Goal: Task Accomplishment & Management: Use online tool/utility

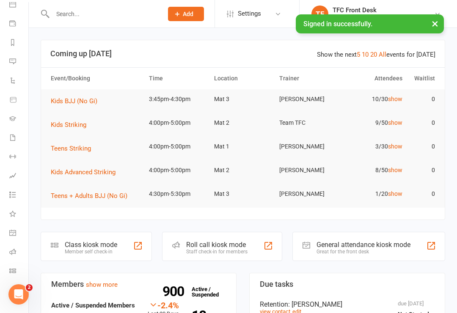
scroll to position [85, 1]
click at [14, 222] on link "What's New" at bounding box center [18, 214] width 19 height 19
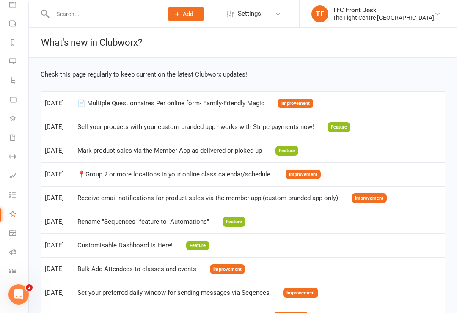
click at [16, 232] on icon at bounding box center [12, 232] width 7 height 7
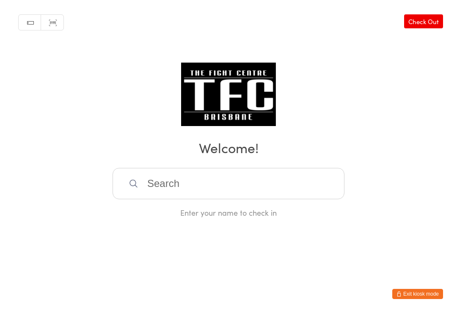
click at [179, 195] on input "search" at bounding box center [228, 183] width 232 height 31
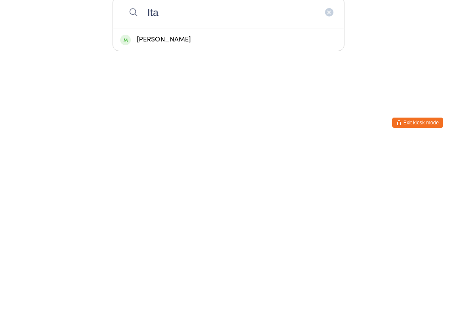
type input "Ita"
click at [231, 205] on div "[PERSON_NAME]" at bounding box center [228, 210] width 217 height 11
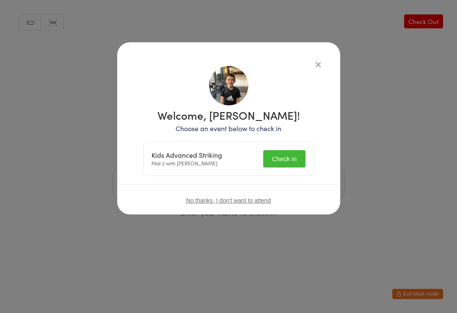
click at [290, 158] on button "Check in" at bounding box center [284, 158] width 42 height 17
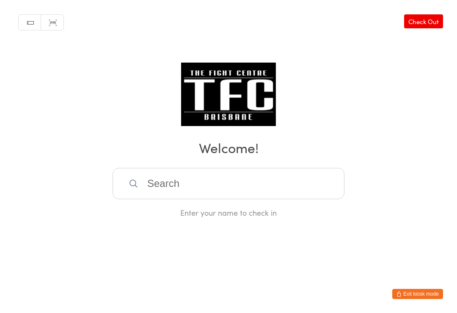
click at [193, 176] on input "search" at bounding box center [228, 183] width 232 height 31
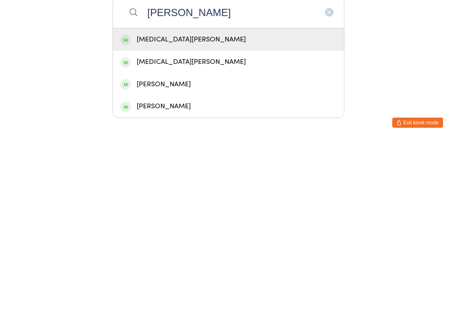
type input "[PERSON_NAME]"
click at [260, 227] on div "[MEDICAL_DATA][PERSON_NAME]" at bounding box center [228, 232] width 217 height 11
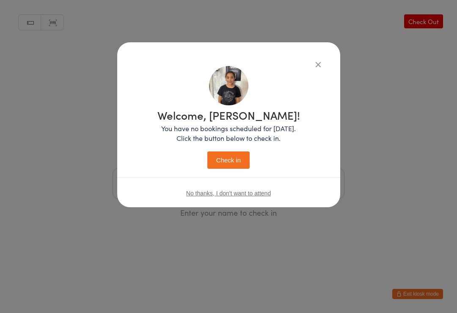
click at [229, 161] on button "Check in" at bounding box center [228, 159] width 42 height 17
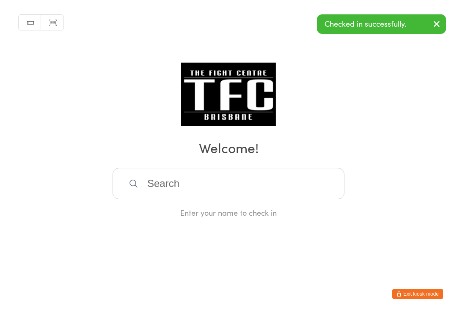
click at [227, 178] on input "search" at bounding box center [228, 183] width 232 height 31
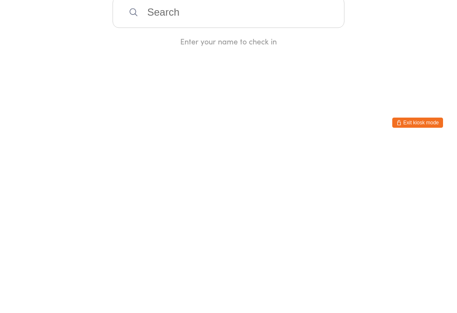
type input "F"
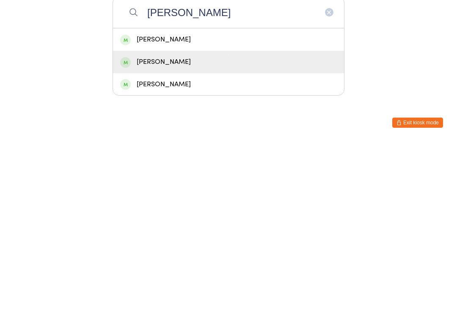
type input "[PERSON_NAME]"
click at [229, 227] on div "[PERSON_NAME]" at bounding box center [228, 232] width 217 height 11
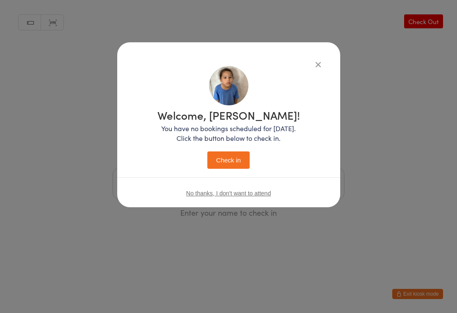
click at [240, 159] on button "Check in" at bounding box center [228, 159] width 42 height 17
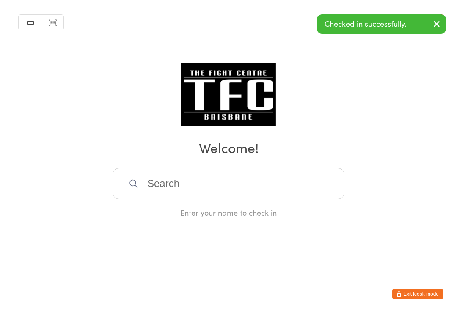
click at [223, 186] on input "search" at bounding box center [228, 183] width 232 height 31
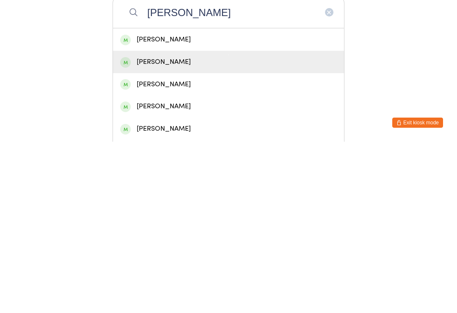
type input "[PERSON_NAME]"
click at [228, 227] on div "[PERSON_NAME]" at bounding box center [228, 232] width 217 height 11
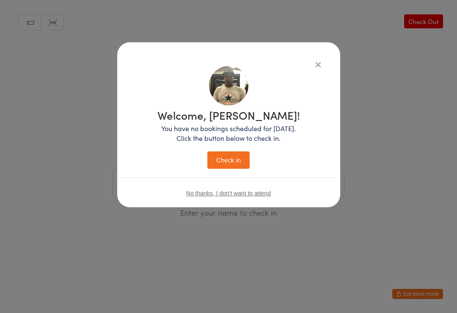
click at [232, 161] on button "Check in" at bounding box center [228, 159] width 42 height 17
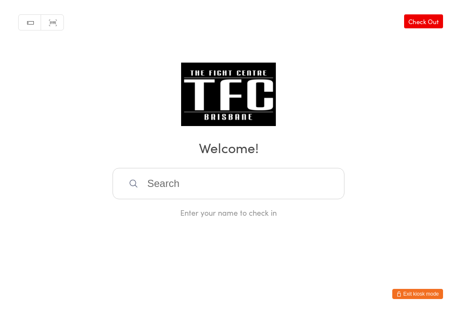
click at [127, 186] on input "search" at bounding box center [228, 183] width 232 height 31
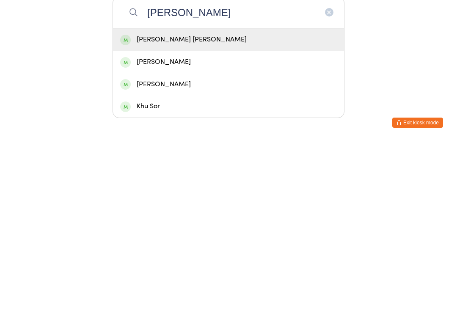
type input "[PERSON_NAME]"
click at [266, 205] on div "[PERSON_NAME] [PERSON_NAME]" at bounding box center [228, 210] width 217 height 11
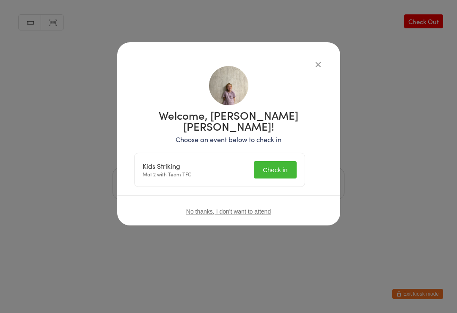
click at [289, 161] on button "Check in" at bounding box center [275, 169] width 42 height 17
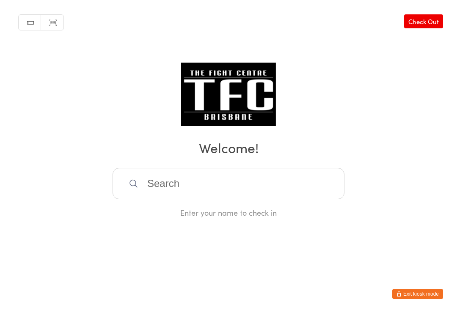
click at [152, 197] on input "search" at bounding box center [228, 183] width 232 height 31
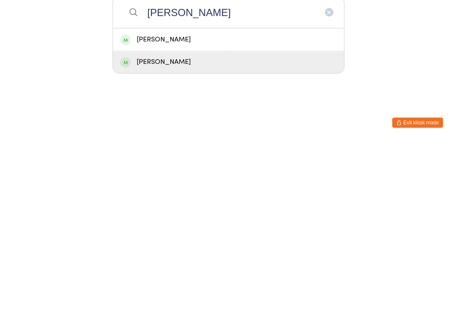
type input "[PERSON_NAME]"
click at [229, 227] on div "[PERSON_NAME]" at bounding box center [228, 232] width 217 height 11
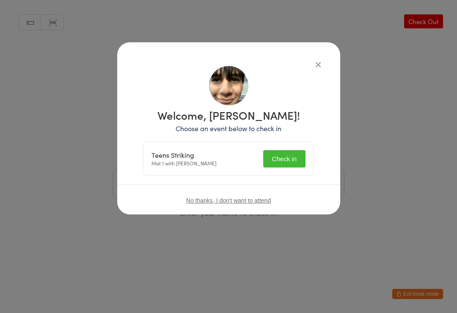
click at [296, 166] on button "Check in" at bounding box center [284, 158] width 42 height 17
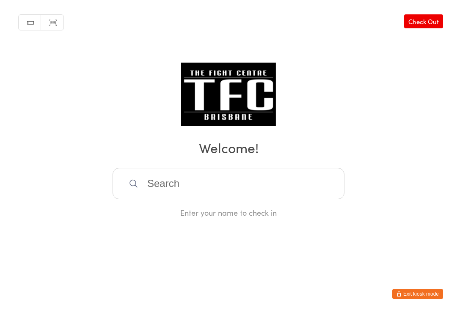
click at [308, 199] on input "search" at bounding box center [228, 183] width 232 height 31
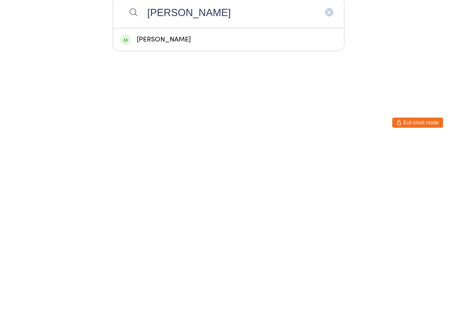
type input "[PERSON_NAME]"
click at [178, 205] on div "[PERSON_NAME]" at bounding box center [228, 210] width 217 height 11
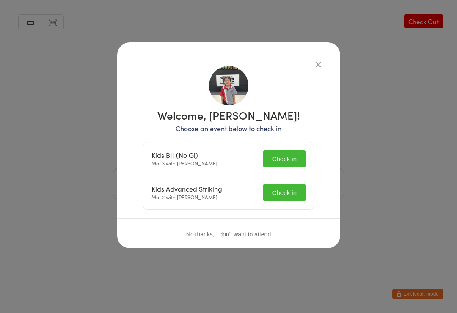
click at [280, 153] on button "Check in" at bounding box center [284, 158] width 42 height 17
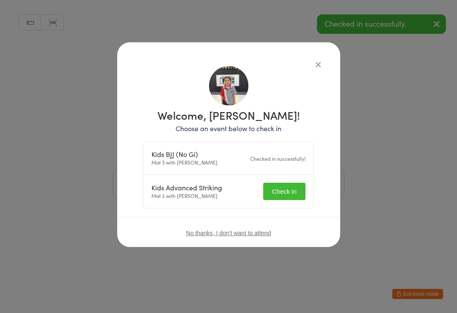
click at [287, 191] on button "Check in" at bounding box center [284, 191] width 42 height 17
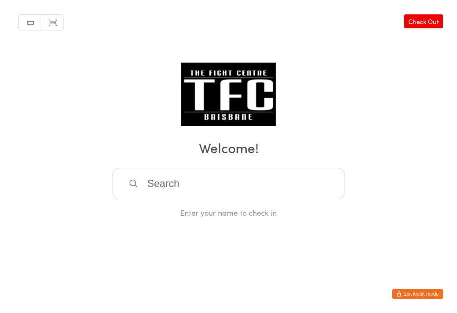
click at [187, 173] on input "search" at bounding box center [228, 183] width 232 height 31
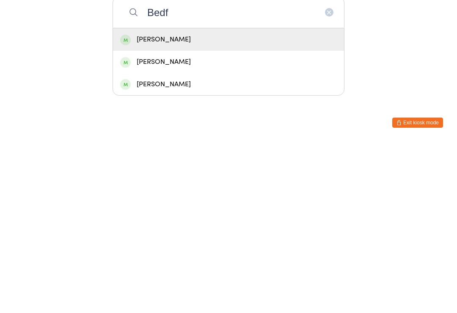
type input "Bedf"
click at [184, 205] on div "[PERSON_NAME]" at bounding box center [228, 210] width 217 height 11
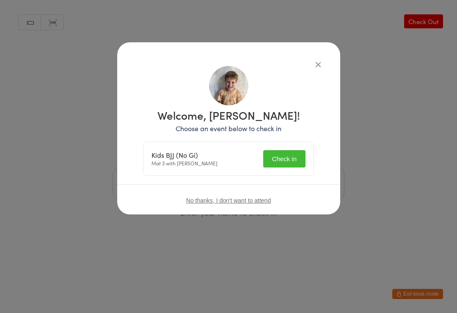
click at [284, 158] on button "Check in" at bounding box center [284, 158] width 42 height 17
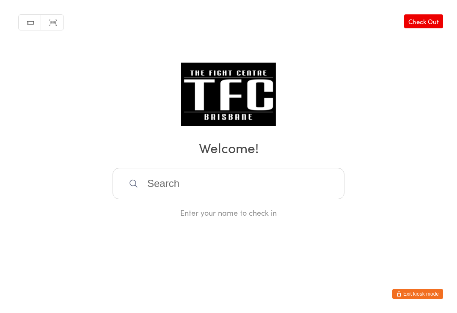
click at [130, 181] on input "search" at bounding box center [228, 183] width 232 height 31
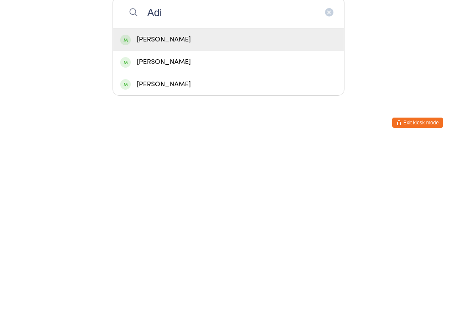
type input "Adi"
click at [137, 205] on div "[PERSON_NAME]" at bounding box center [228, 210] width 217 height 11
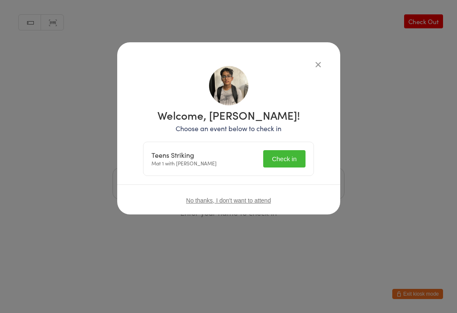
click at [278, 153] on button "Check in" at bounding box center [284, 158] width 42 height 17
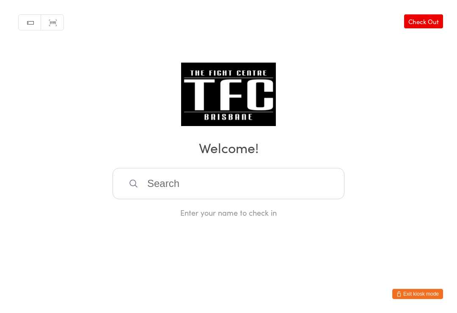
click at [181, 173] on input "search" at bounding box center [228, 183] width 232 height 31
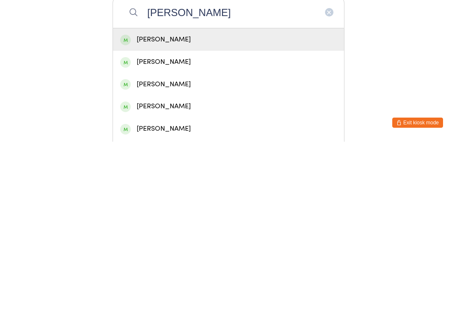
type input "[PERSON_NAME]"
click at [191, 205] on div "[PERSON_NAME]" at bounding box center [228, 210] width 217 height 11
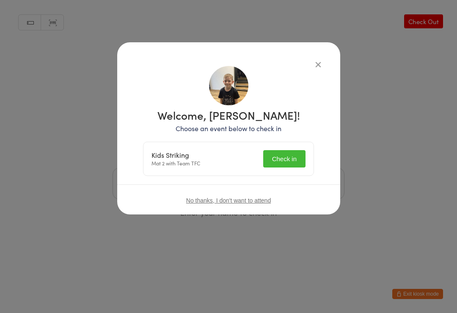
click at [281, 150] on button "Check in" at bounding box center [284, 158] width 42 height 17
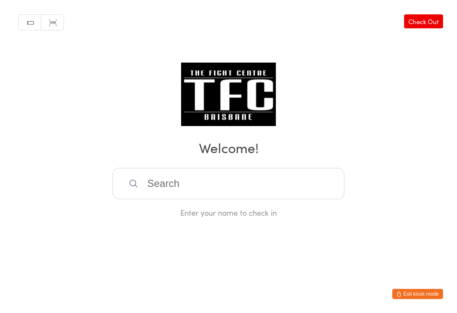
click at [192, 180] on input "search" at bounding box center [228, 183] width 232 height 31
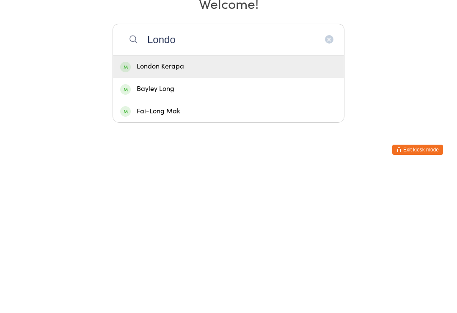
type input "Londo"
click at [139, 205] on div "London Kerapa" at bounding box center [228, 210] width 217 height 11
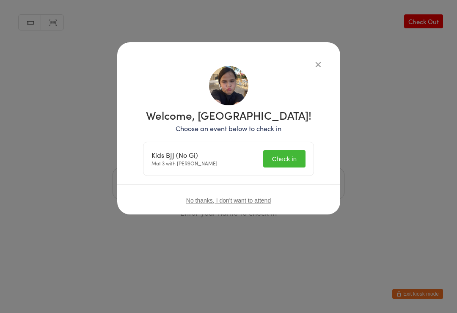
click at [283, 152] on button "Check in" at bounding box center [284, 158] width 42 height 17
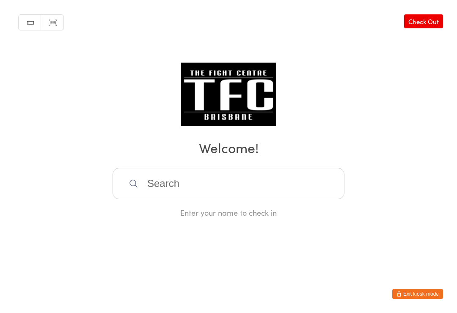
click at [255, 187] on input "search" at bounding box center [228, 183] width 232 height 31
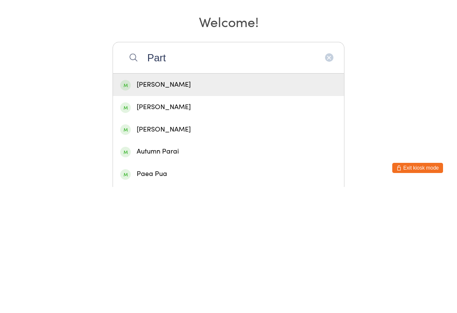
type input "Part"
click at [164, 200] on div "[PERSON_NAME]" at bounding box center [228, 211] width 231 height 22
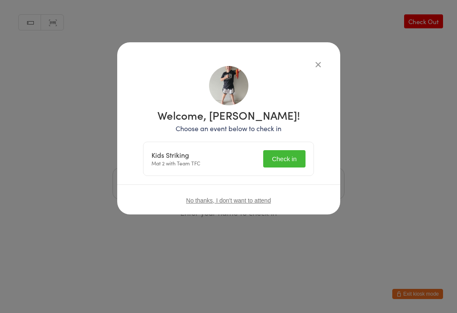
click at [269, 167] on button "Check in" at bounding box center [284, 158] width 42 height 17
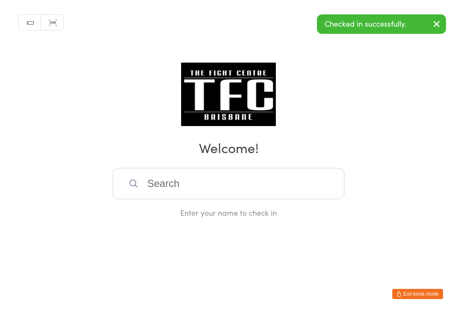
click at [214, 176] on input "search" at bounding box center [228, 183] width 232 height 31
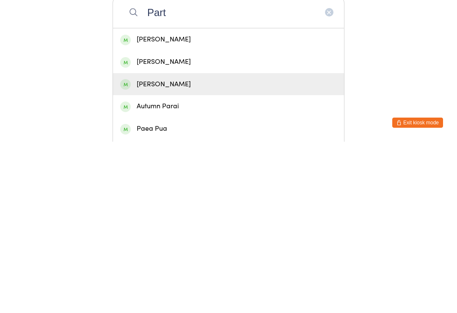
type input "Part"
click at [190, 250] on div "[PERSON_NAME]" at bounding box center [228, 255] width 217 height 11
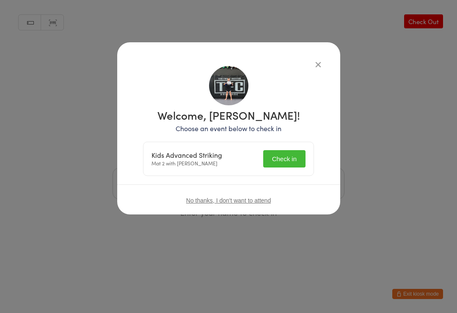
click at [274, 158] on button "Check in" at bounding box center [284, 158] width 42 height 17
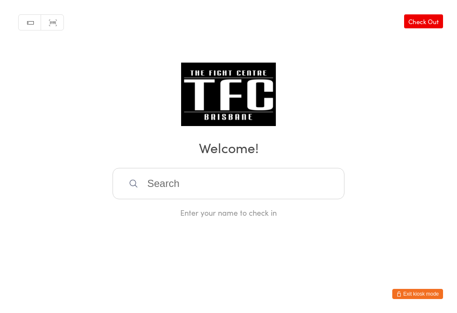
click at [293, 194] on input "search" at bounding box center [228, 183] width 232 height 31
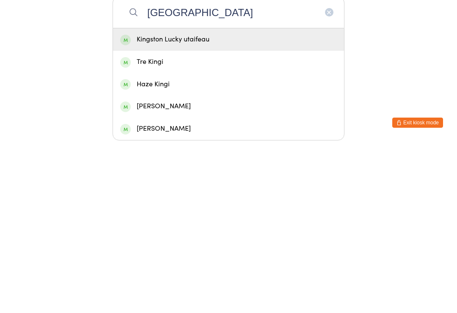
type input "[GEOGRAPHIC_DATA]"
click at [246, 205] on div "Kingston Lucky utaifeau" at bounding box center [228, 210] width 217 height 11
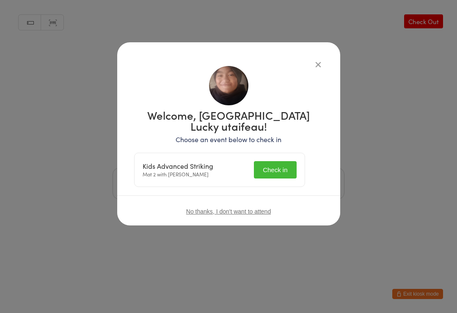
click at [275, 166] on button "Check in" at bounding box center [275, 169] width 42 height 17
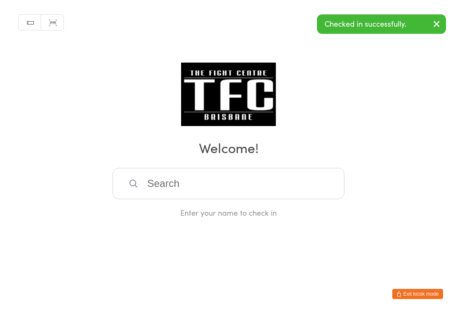
click at [299, 179] on input "search" at bounding box center [228, 183] width 232 height 31
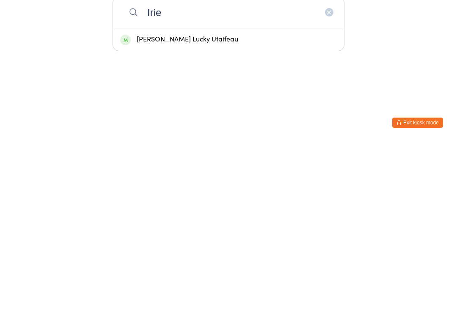
type input "Irie"
click at [208, 205] on div "[PERSON_NAME] Lucky Utaifeau" at bounding box center [228, 210] width 217 height 11
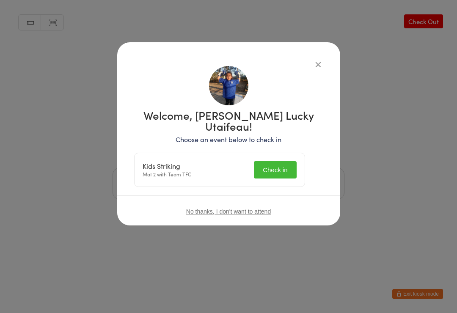
click at [277, 161] on button "Check in" at bounding box center [275, 169] width 42 height 17
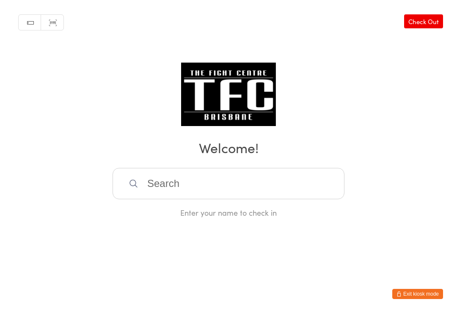
click at [202, 181] on input "search" at bounding box center [228, 183] width 232 height 31
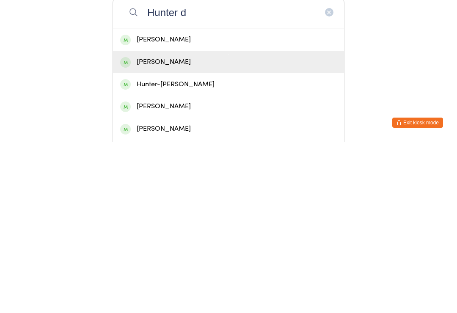
type input "Hunter d"
click at [190, 227] on div "[PERSON_NAME]" at bounding box center [228, 232] width 217 height 11
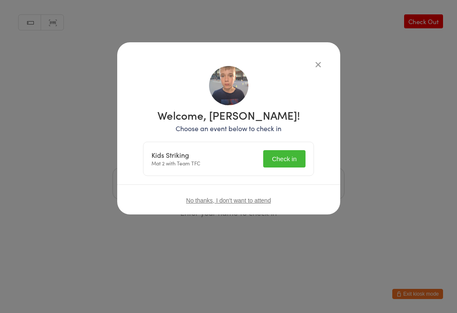
click at [284, 167] on button "Check in" at bounding box center [284, 158] width 42 height 17
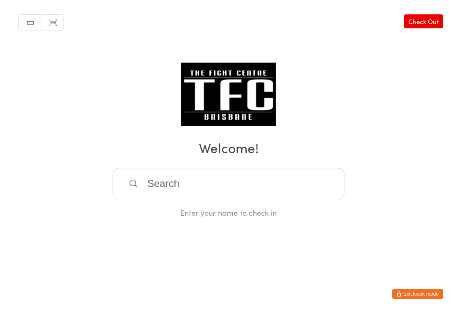
click at [208, 208] on div "Enter your name to check in" at bounding box center [228, 193] width 232 height 50
click at [199, 176] on input "search" at bounding box center [228, 183] width 232 height 31
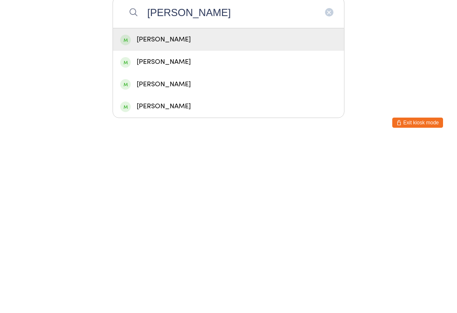
type input "[PERSON_NAME]"
click at [184, 272] on div "[PERSON_NAME]" at bounding box center [228, 277] width 217 height 11
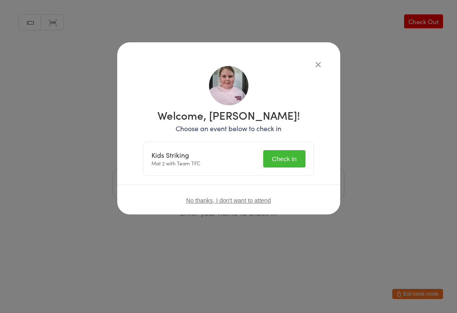
click at [288, 160] on button "Check in" at bounding box center [284, 158] width 42 height 17
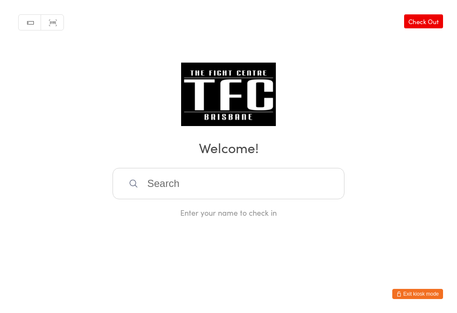
click at [162, 167] on div "Manual search Scanner input Check Out Welcome! Enter your name to check in" at bounding box center [228, 109] width 457 height 218
click at [173, 178] on input "search" at bounding box center [228, 183] width 232 height 31
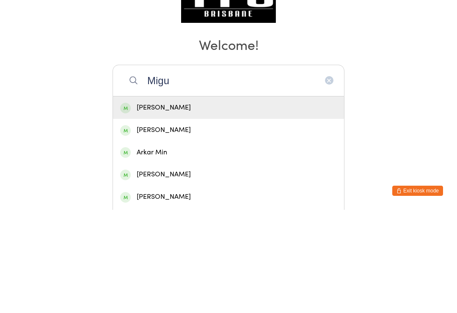
type input "Migu"
click at [155, 227] on div "[PERSON_NAME]" at bounding box center [228, 232] width 217 height 11
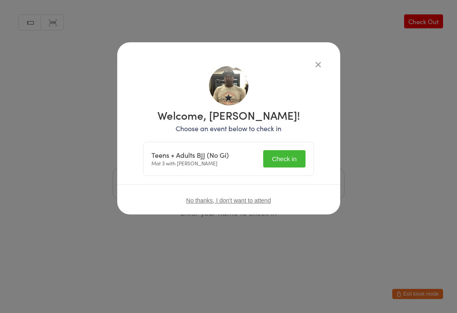
click at [292, 162] on button "Check in" at bounding box center [284, 158] width 42 height 17
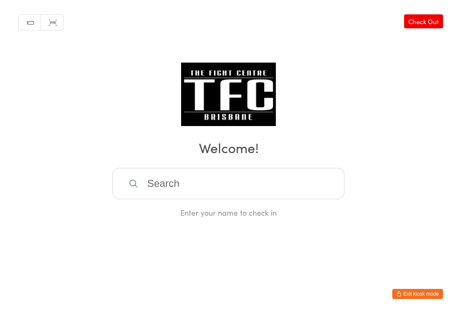
click at [206, 192] on input "search" at bounding box center [228, 183] width 232 height 31
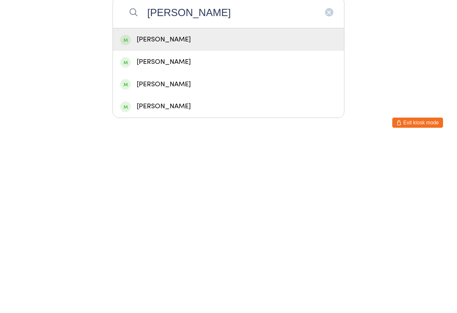
type input "[PERSON_NAME]"
click at [164, 205] on div "[PERSON_NAME]" at bounding box center [228, 210] width 217 height 11
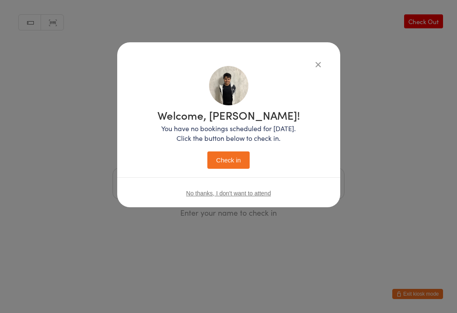
click at [216, 162] on button "Check in" at bounding box center [228, 159] width 42 height 17
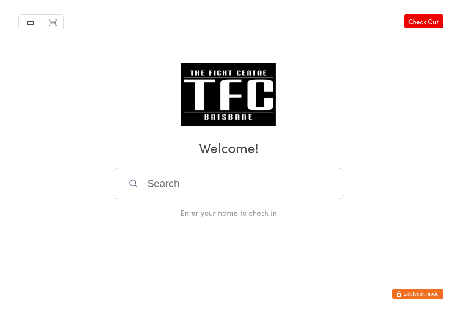
click at [213, 183] on input "search" at bounding box center [228, 183] width 232 height 31
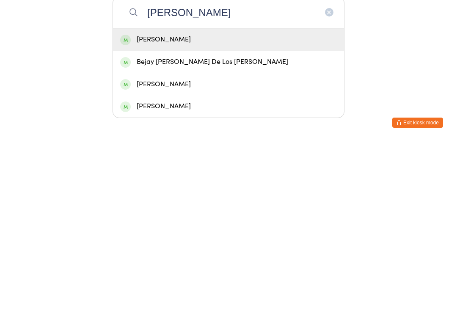
type input "[PERSON_NAME]"
click at [161, 205] on div "[PERSON_NAME]" at bounding box center [228, 210] width 217 height 11
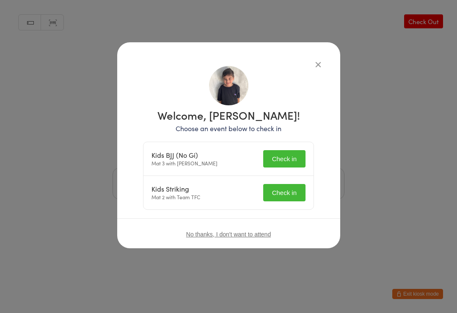
click at [288, 159] on button "Check in" at bounding box center [284, 158] width 42 height 17
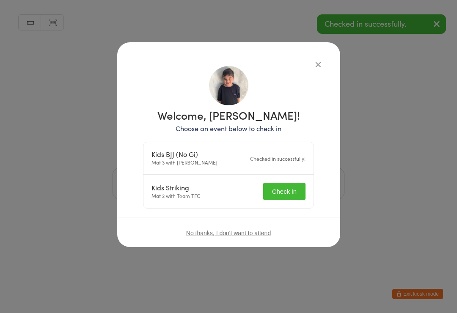
click at [288, 189] on button "Check in" at bounding box center [284, 191] width 42 height 17
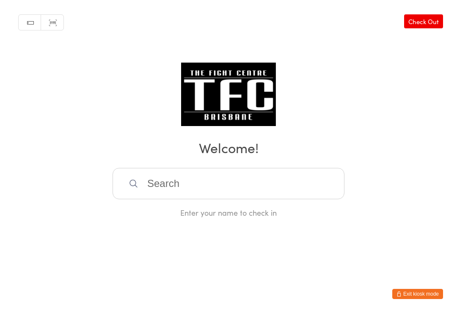
click at [299, 173] on input "search" at bounding box center [228, 183] width 232 height 31
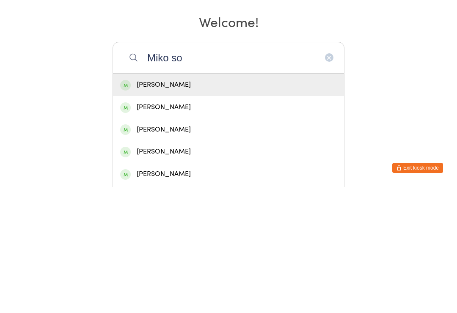
type input "Miko so"
click at [236, 205] on div "[PERSON_NAME]" at bounding box center [228, 210] width 217 height 11
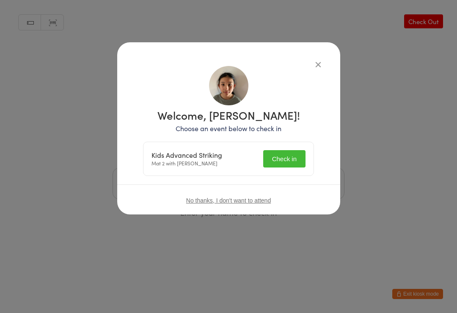
click at [297, 159] on button "Check in" at bounding box center [284, 158] width 42 height 17
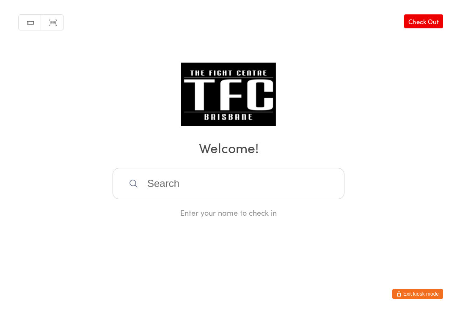
click at [189, 182] on input "search" at bounding box center [228, 183] width 232 height 31
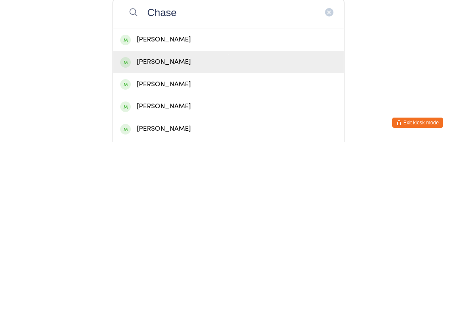
type input "Chase"
click at [163, 227] on div "[PERSON_NAME]" at bounding box center [228, 232] width 217 height 11
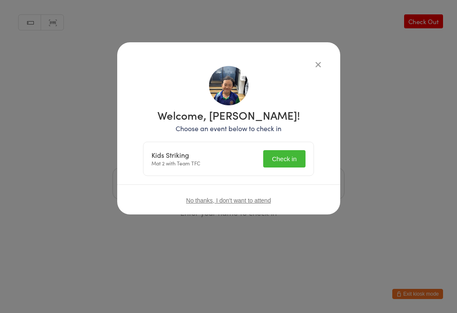
click at [278, 159] on button "Check in" at bounding box center [284, 158] width 42 height 17
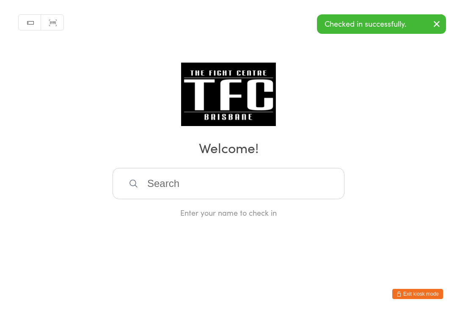
click at [158, 196] on input "search" at bounding box center [228, 183] width 232 height 31
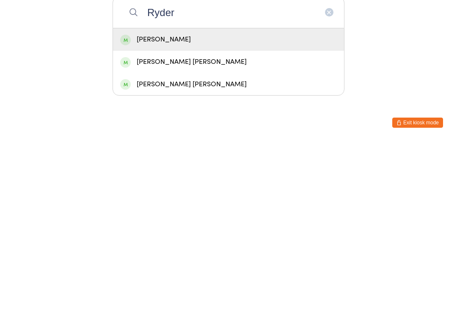
type input "Ryder"
click at [194, 205] on div "[PERSON_NAME]" at bounding box center [228, 210] width 217 height 11
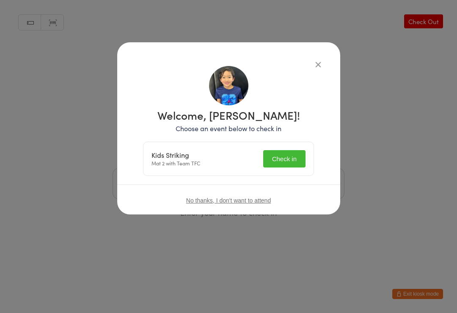
click at [272, 159] on button "Check in" at bounding box center [284, 158] width 42 height 17
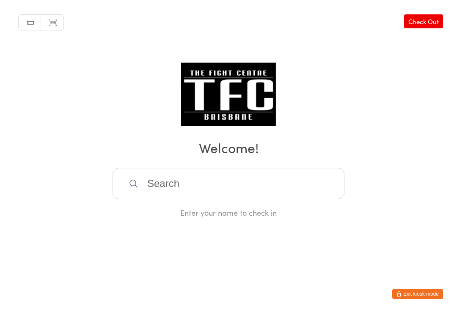
click at [245, 184] on input "search" at bounding box center [228, 183] width 232 height 31
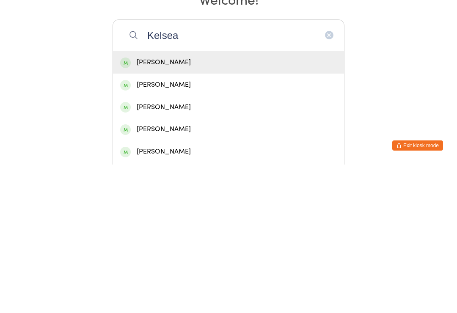
type input "Kelsea"
click at [226, 205] on div "[PERSON_NAME]" at bounding box center [228, 210] width 217 height 11
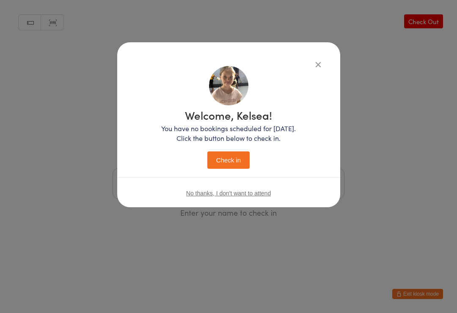
click at [317, 65] on icon "button" at bounding box center [317, 64] width 9 height 9
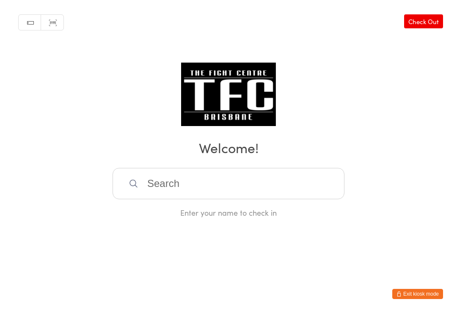
click at [141, 189] on input "search" at bounding box center [228, 183] width 232 height 31
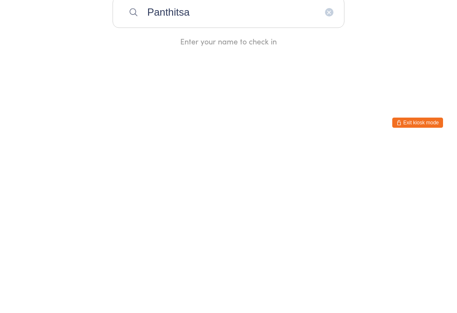
type input "Panthitsar"
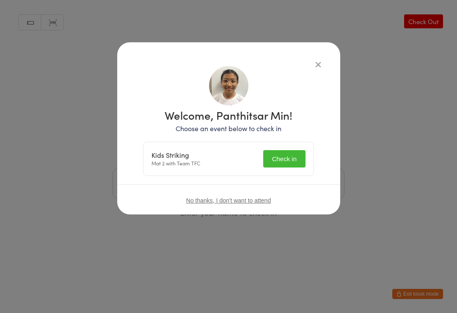
click at [286, 166] on button "Check in" at bounding box center [284, 158] width 42 height 17
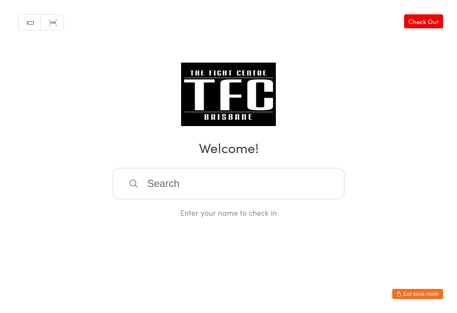
click at [148, 210] on div "Enter your name to check in" at bounding box center [228, 193] width 232 height 50
click at [138, 190] on input "search" at bounding box center [228, 183] width 232 height 31
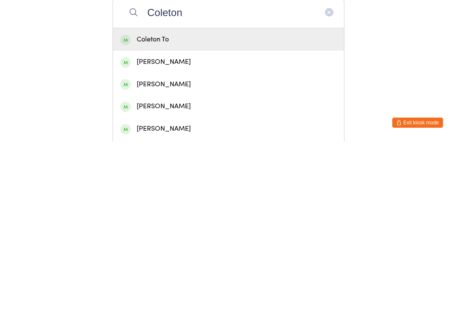
type input "Coleton"
click at [143, 205] on div "Coleton To" at bounding box center [228, 210] width 217 height 11
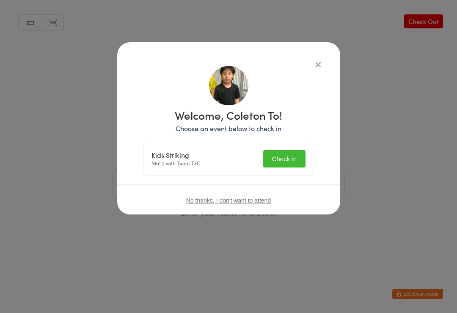
click at [287, 165] on button "Check in" at bounding box center [284, 158] width 42 height 17
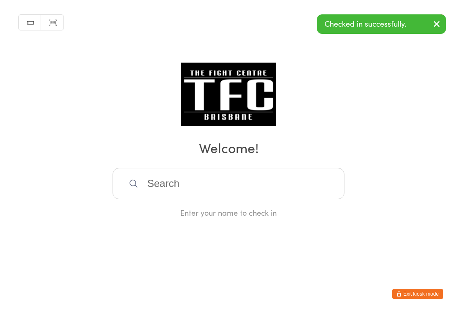
click at [323, 66] on div "Manual search Scanner input Check Out Welcome! Enter your name to check in" at bounding box center [228, 109] width 457 height 218
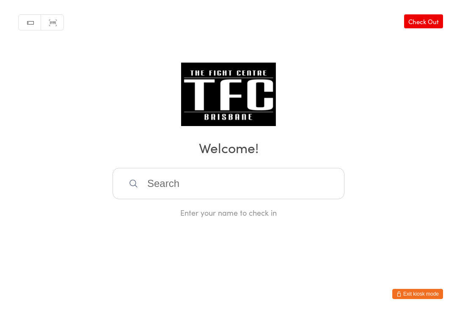
click at [173, 193] on input "search" at bounding box center [228, 183] width 232 height 31
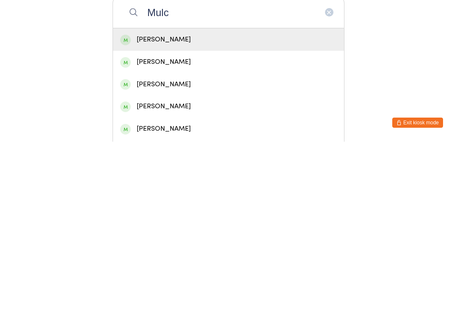
type input "Mulc"
click at [176, 272] on div "[PERSON_NAME]" at bounding box center [228, 277] width 217 height 11
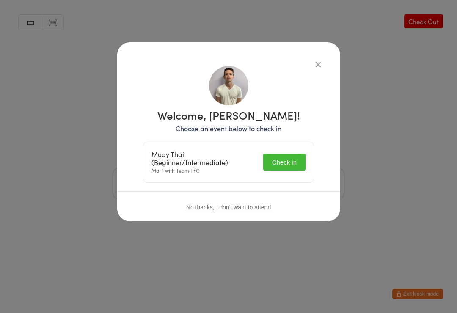
click at [279, 165] on button "Check in" at bounding box center [284, 161] width 42 height 17
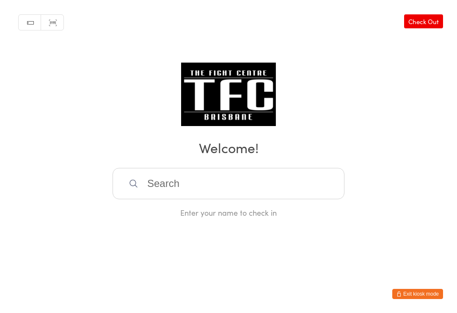
click at [227, 184] on input "search" at bounding box center [228, 183] width 232 height 31
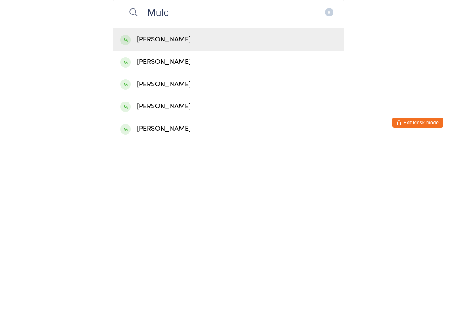
type input "Mulc"
click at [237, 200] on div "[PERSON_NAME]" at bounding box center [228, 211] width 231 height 22
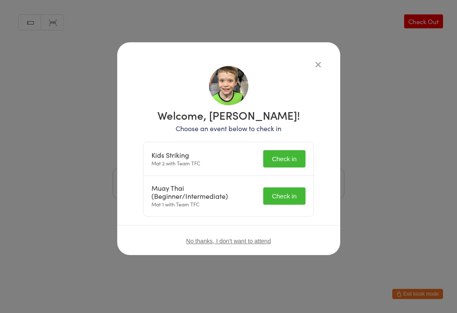
click at [291, 157] on button "Check in" at bounding box center [284, 158] width 42 height 17
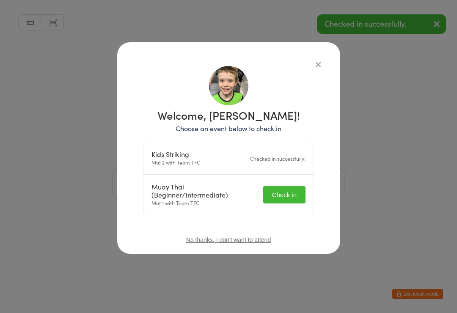
click at [295, 197] on button "Check in" at bounding box center [284, 194] width 42 height 17
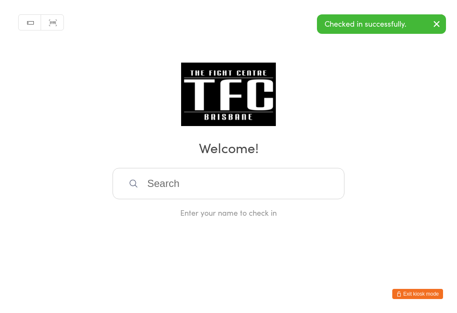
click at [280, 181] on input "search" at bounding box center [228, 183] width 232 height 31
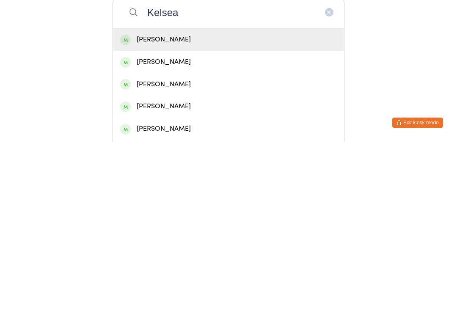
type input "Kelsea"
click at [202, 205] on div "[PERSON_NAME]" at bounding box center [228, 210] width 217 height 11
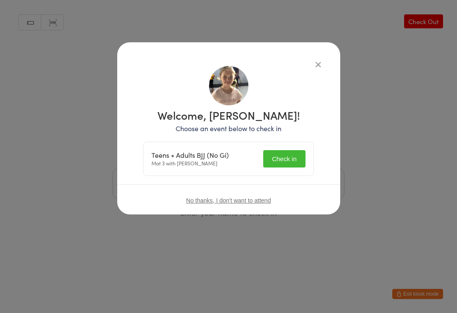
click at [291, 151] on button "Check in" at bounding box center [284, 158] width 42 height 17
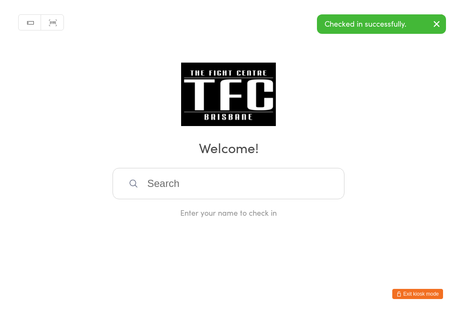
click at [315, 62] on div "Manual search Scanner input Check Out Welcome! Enter your name to check in" at bounding box center [228, 109] width 457 height 218
click at [218, 178] on input "search" at bounding box center [228, 183] width 232 height 31
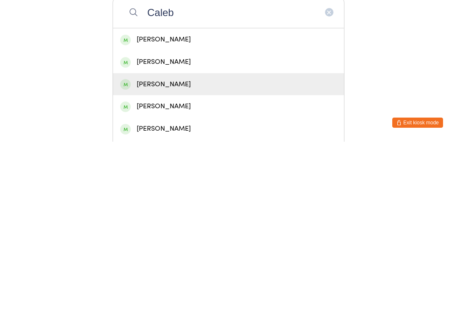
type input "Caleb"
click at [196, 250] on div "[PERSON_NAME]" at bounding box center [228, 255] width 217 height 11
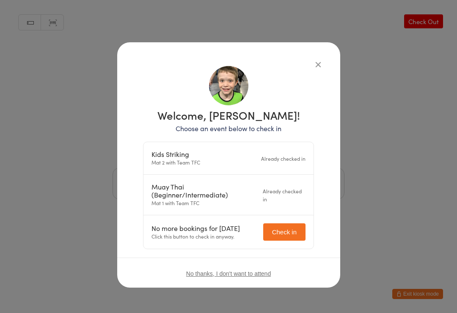
click at [318, 61] on icon "button" at bounding box center [317, 64] width 9 height 9
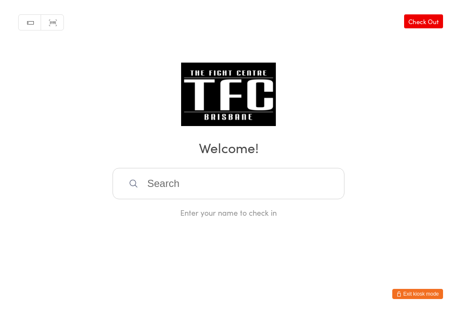
click at [286, 183] on input "search" at bounding box center [228, 183] width 232 height 31
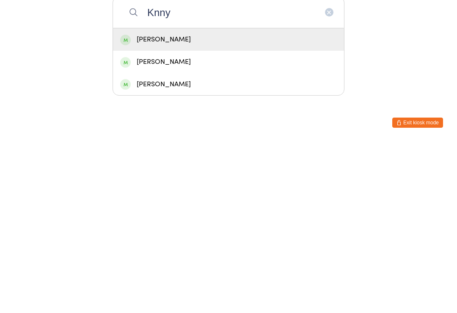
type input "Knny"
click at [230, 250] on div "[PERSON_NAME]" at bounding box center [228, 255] width 217 height 11
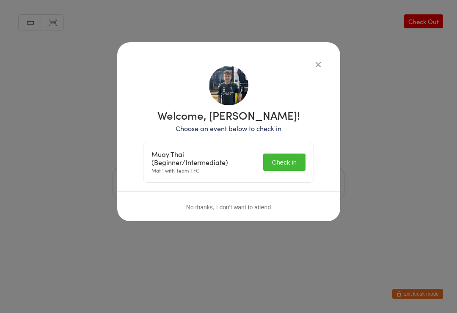
click at [291, 159] on button "Check in" at bounding box center [284, 161] width 42 height 17
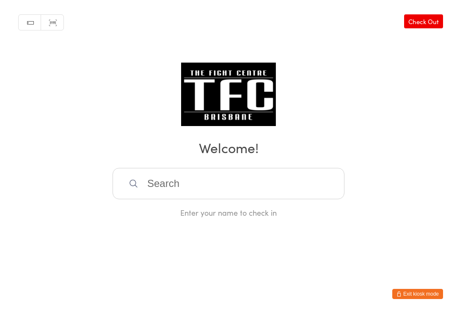
click at [181, 184] on input "search" at bounding box center [228, 183] width 232 height 31
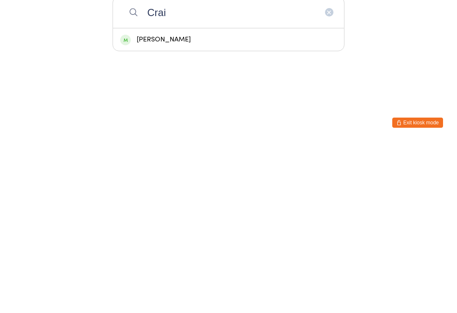
type input "Crai"
click at [182, 205] on div "[PERSON_NAME]" at bounding box center [228, 210] width 217 height 11
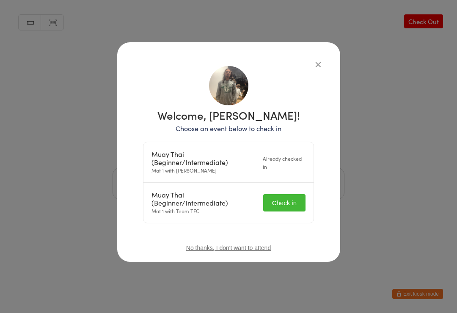
click at [282, 200] on button "Check in" at bounding box center [284, 202] width 42 height 17
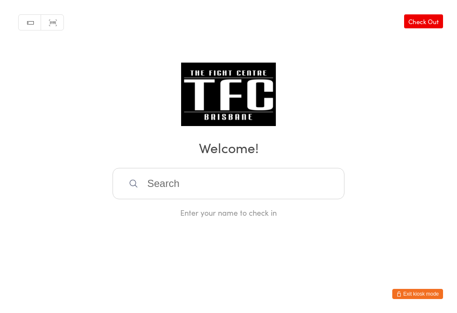
click at [222, 173] on input "search" at bounding box center [228, 183] width 232 height 31
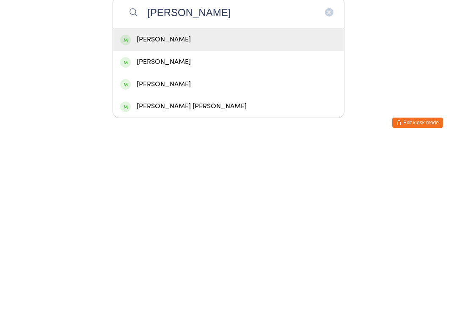
type input "[PERSON_NAME]"
click at [217, 205] on div "[PERSON_NAME]" at bounding box center [228, 210] width 217 height 11
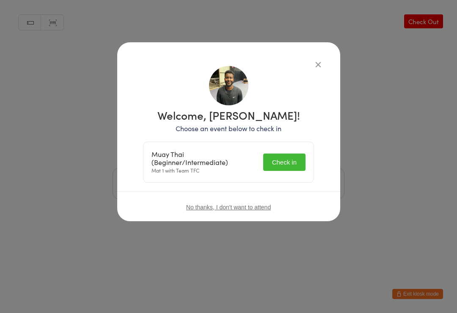
click at [274, 157] on button "Check in" at bounding box center [284, 161] width 42 height 17
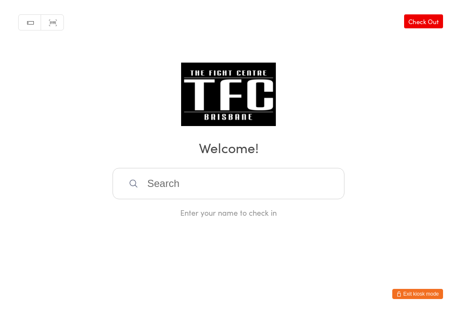
click at [309, 180] on input "search" at bounding box center [228, 183] width 232 height 31
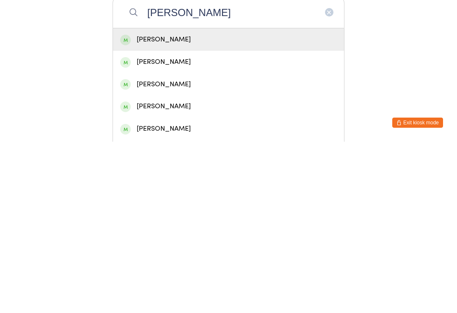
type input "[PERSON_NAME]"
click at [264, 200] on div "[PERSON_NAME]" at bounding box center [228, 211] width 231 height 22
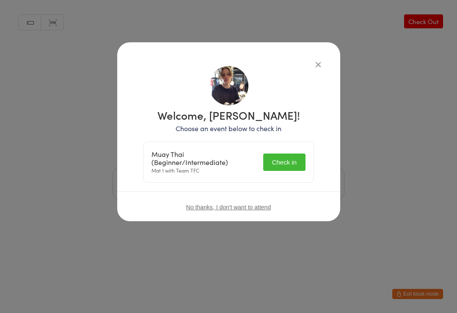
click at [295, 163] on button "Check in" at bounding box center [284, 161] width 42 height 17
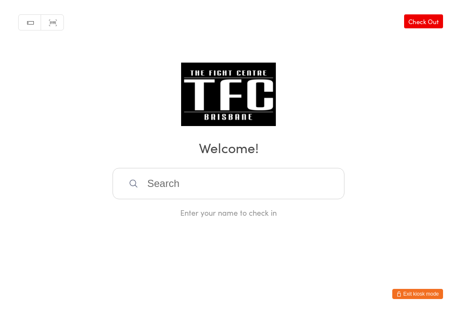
click at [214, 172] on input "search" at bounding box center [228, 183] width 232 height 31
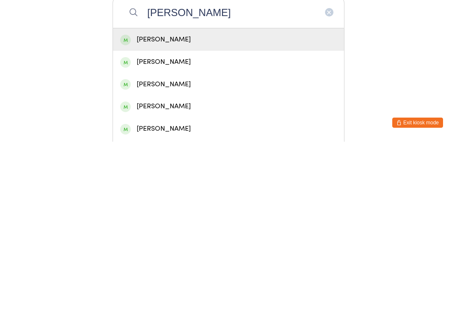
type input "[PERSON_NAME]"
click at [187, 250] on div "[PERSON_NAME]" at bounding box center [228, 255] width 217 height 11
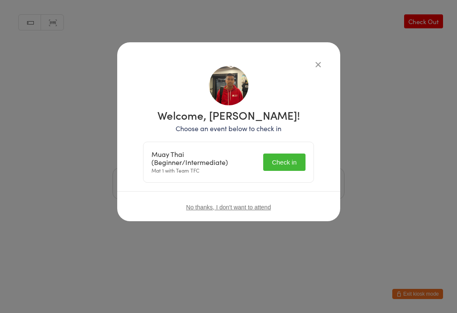
click at [289, 155] on button "Check in" at bounding box center [284, 161] width 42 height 17
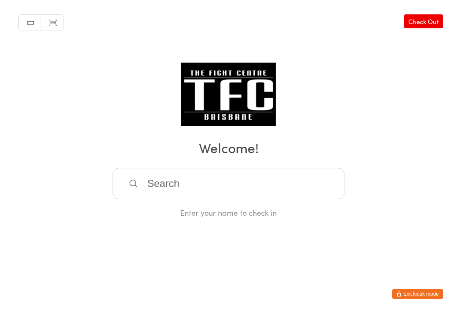
click at [285, 173] on input "search" at bounding box center [228, 183] width 232 height 31
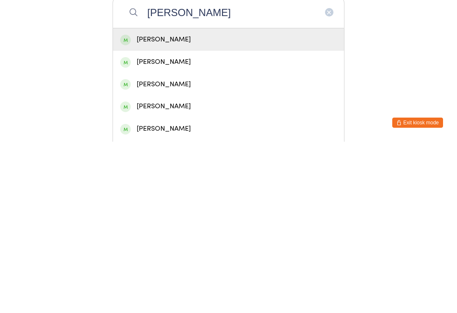
type input "[PERSON_NAME]"
click at [221, 205] on div "[PERSON_NAME]" at bounding box center [228, 210] width 217 height 11
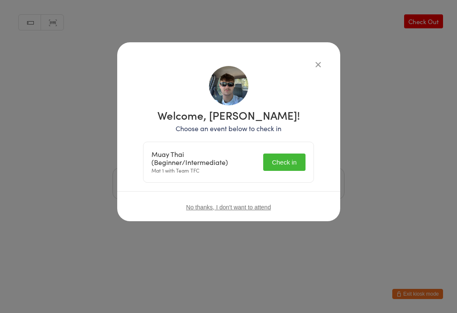
click at [278, 136] on div "Welcome, [PERSON_NAME]! Choose an event below to check in Muay Thai (Beginner/I…" at bounding box center [228, 146] width 171 height 73
click at [281, 164] on button "Check in" at bounding box center [284, 161] width 42 height 17
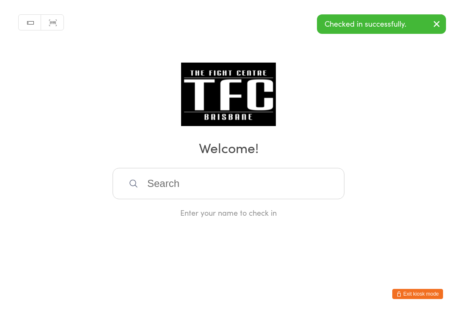
click at [229, 198] on input "search" at bounding box center [228, 183] width 232 height 31
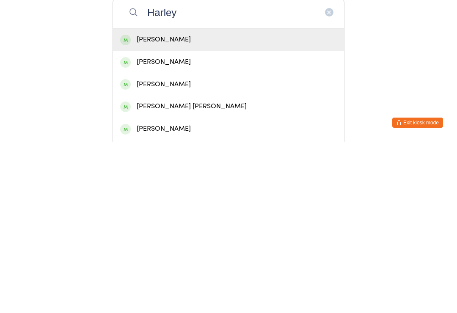
type input "Harley"
click at [253, 205] on div "[PERSON_NAME]" at bounding box center [228, 210] width 217 height 11
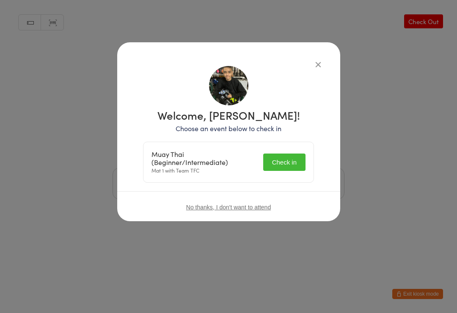
click at [292, 159] on button "Check in" at bounding box center [284, 161] width 42 height 17
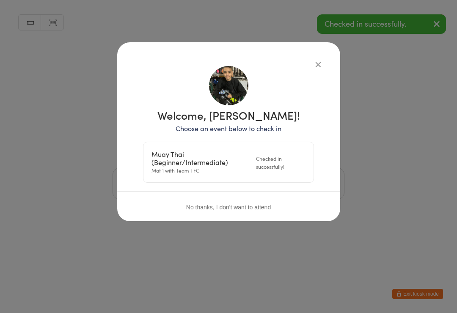
click at [326, 62] on div "Welcome, [PERSON_NAME]! Choose an event below to check in Muay Thai (Beginner/I…" at bounding box center [228, 131] width 223 height 179
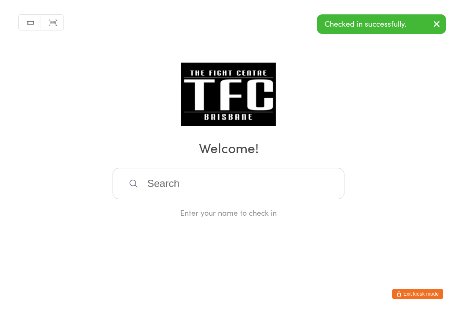
click at [258, 184] on input "search" at bounding box center [228, 183] width 232 height 31
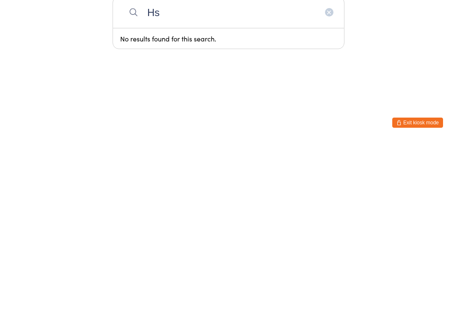
type input "H"
type input "Chudi"
click at [184, 205] on div "Chudier Lap" at bounding box center [228, 210] width 217 height 11
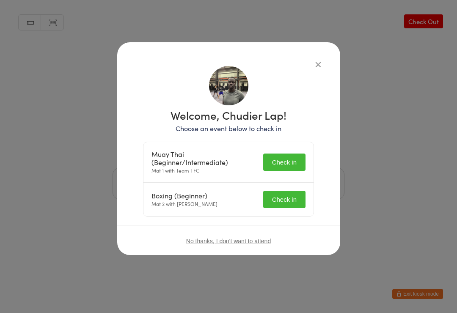
click at [281, 163] on button "Check in" at bounding box center [284, 161] width 42 height 17
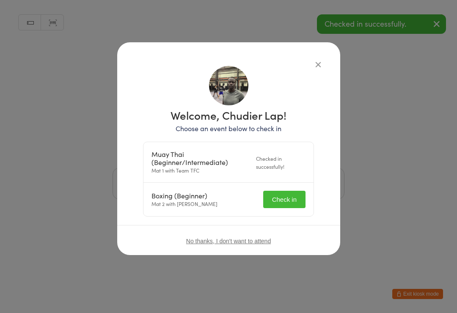
click at [281, 199] on button "Check in" at bounding box center [284, 199] width 42 height 17
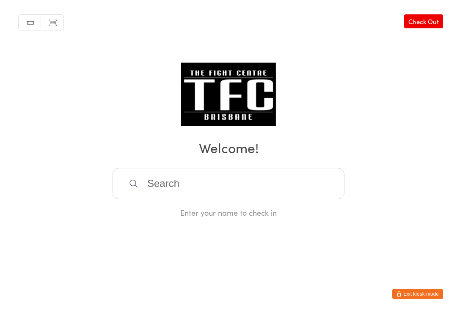
click at [276, 184] on input "search" at bounding box center [228, 183] width 232 height 31
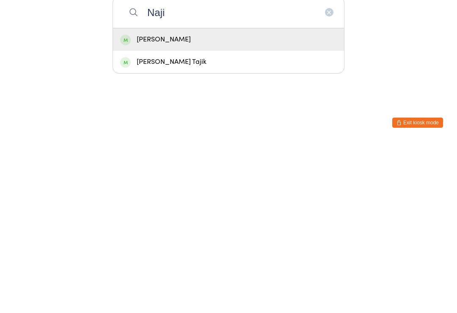
type input "Naji"
click at [250, 205] on div "[PERSON_NAME]" at bounding box center [228, 210] width 217 height 11
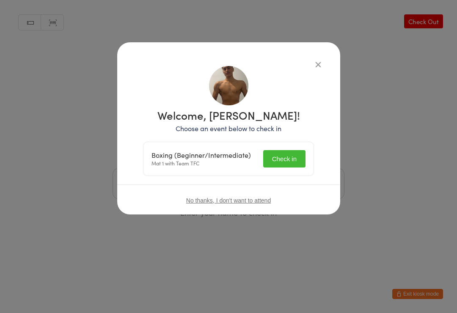
click at [282, 153] on button "Check in" at bounding box center [284, 158] width 42 height 17
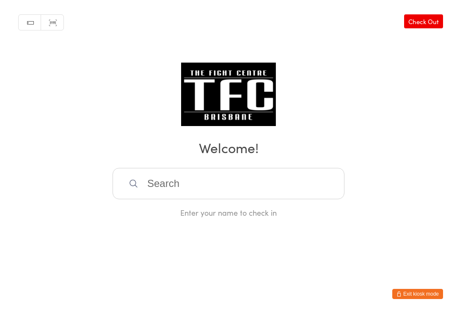
click at [153, 186] on input "search" at bounding box center [228, 183] width 232 height 31
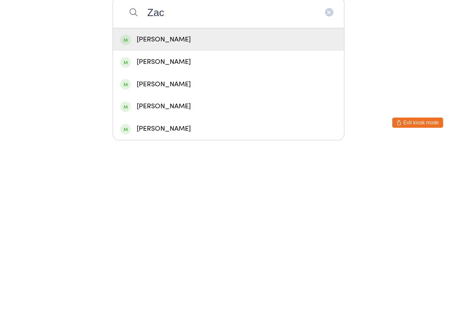
type input "Zac"
click at [199, 205] on div "[PERSON_NAME]" at bounding box center [228, 210] width 217 height 11
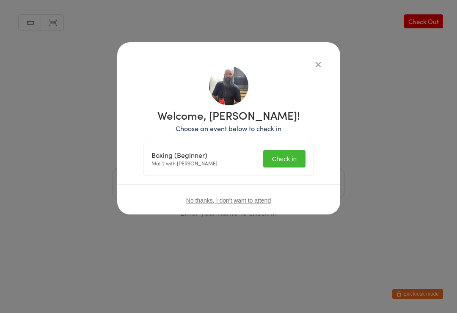
click at [276, 157] on button "Check in" at bounding box center [284, 158] width 42 height 17
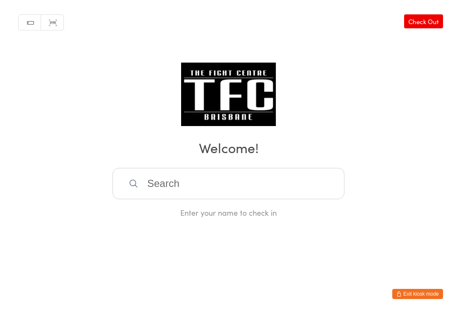
click at [281, 186] on input "search" at bounding box center [228, 183] width 232 height 31
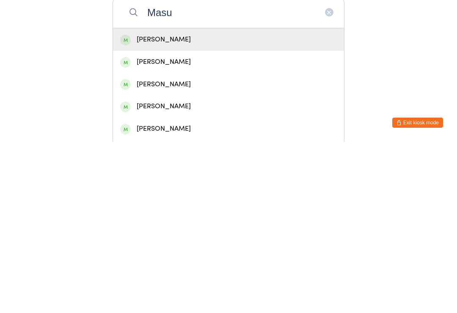
type input "Masu"
click at [282, 205] on div "[PERSON_NAME]" at bounding box center [228, 210] width 217 height 11
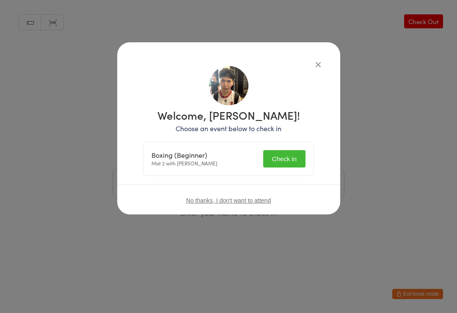
click at [285, 158] on button "Check in" at bounding box center [284, 158] width 42 height 17
